Goal: Check status: Check status

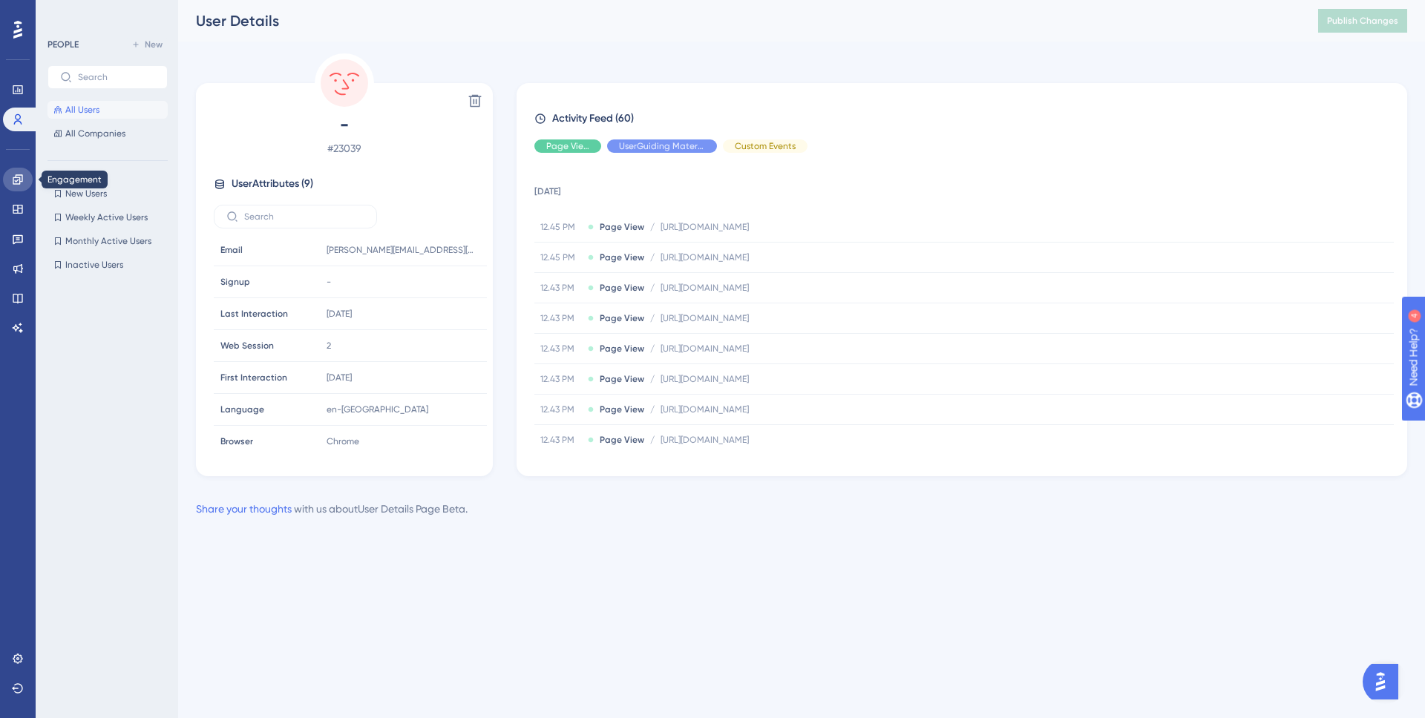
click at [19, 174] on icon at bounding box center [18, 180] width 12 height 12
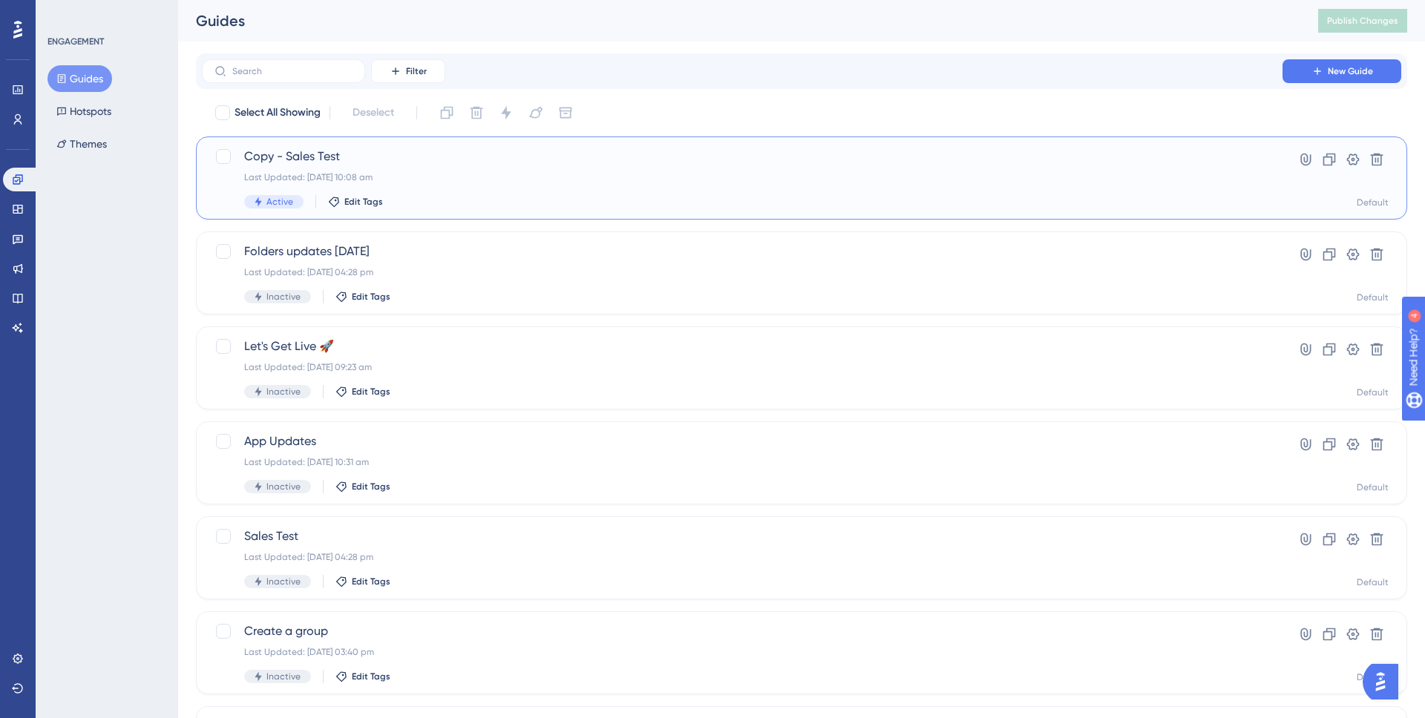
click at [429, 177] on div "Last Updated: [DATE] 10:08 am" at bounding box center [742, 177] width 996 height 12
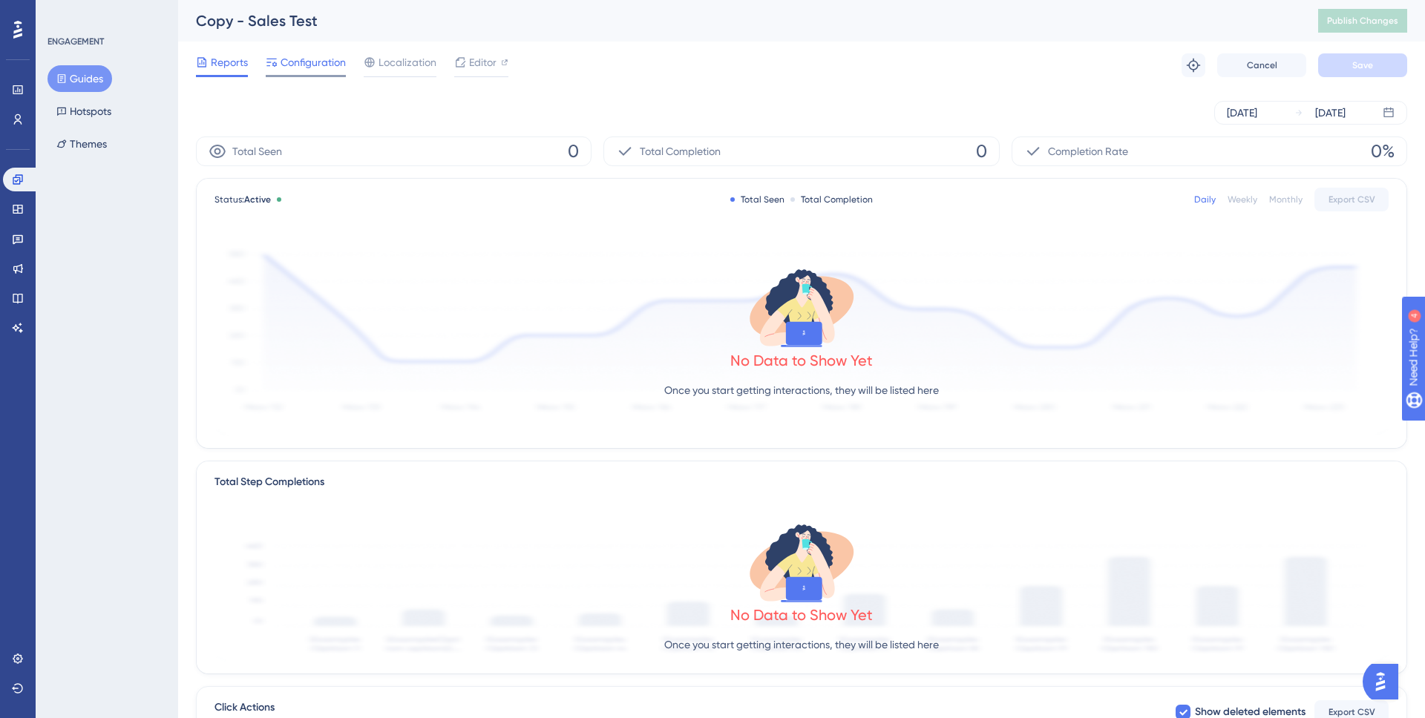
click at [318, 66] on span "Configuration" at bounding box center [312, 62] width 65 height 18
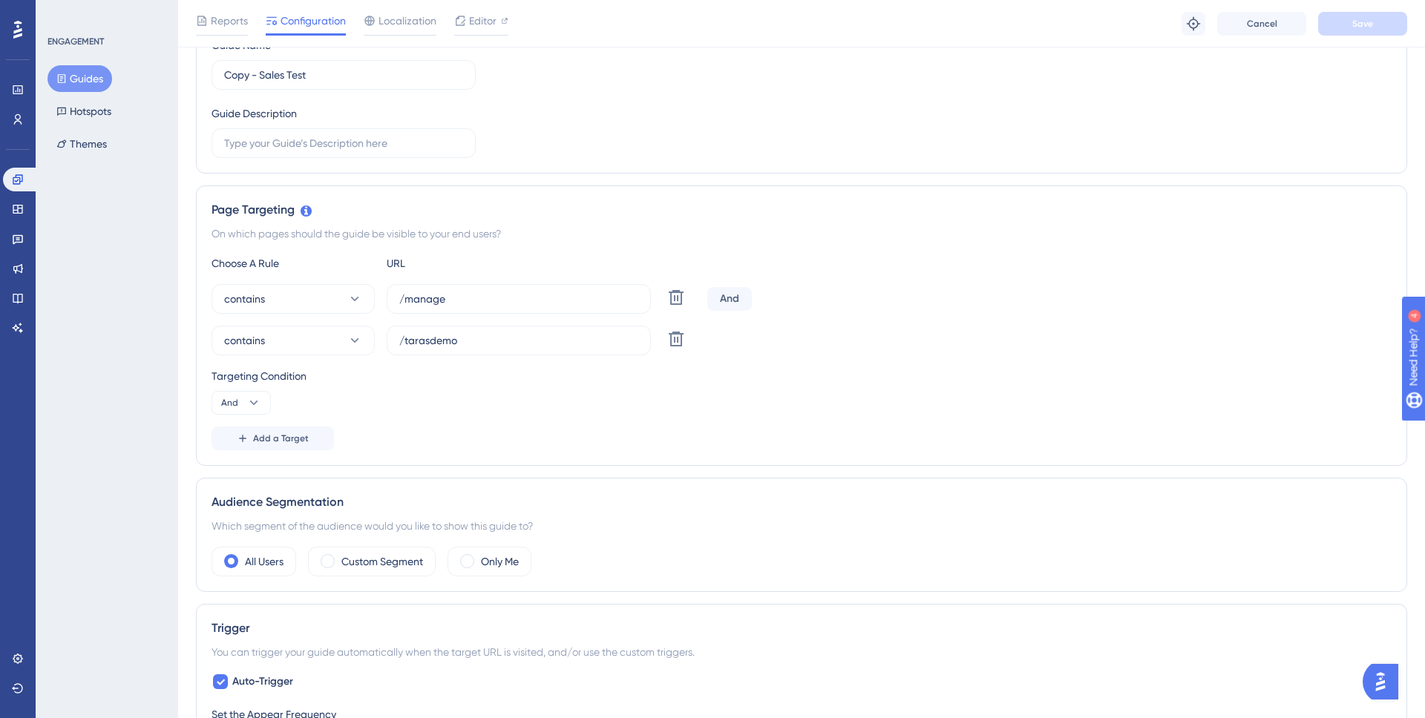
scroll to position [241, 0]
